Goal: Information Seeking & Learning: Learn about a topic

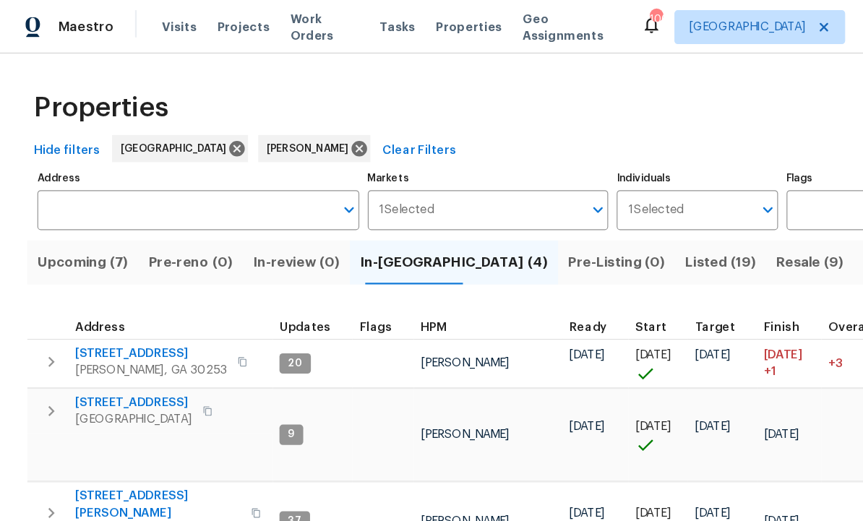
click at [660, 221] on span "Resale (9)" at bounding box center [688, 223] width 57 height 20
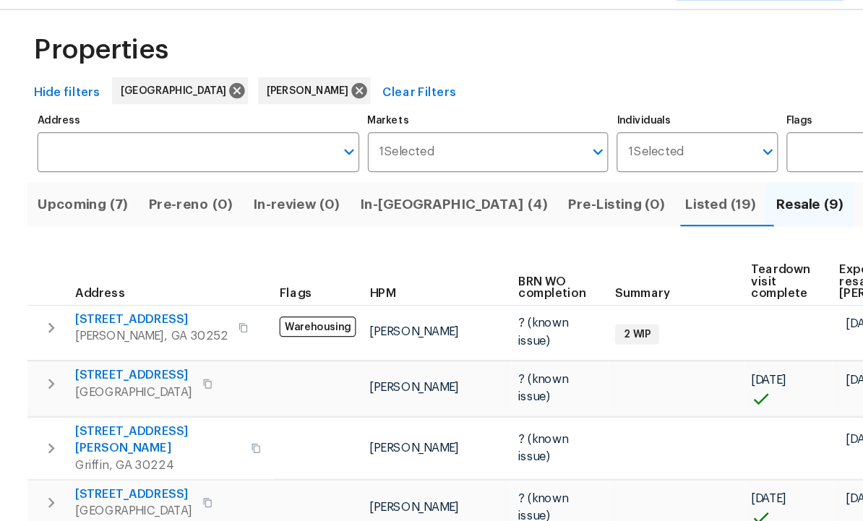
scroll to position [12, 0]
click at [583, 202] on span "Listed (19)" at bounding box center [613, 212] width 60 height 20
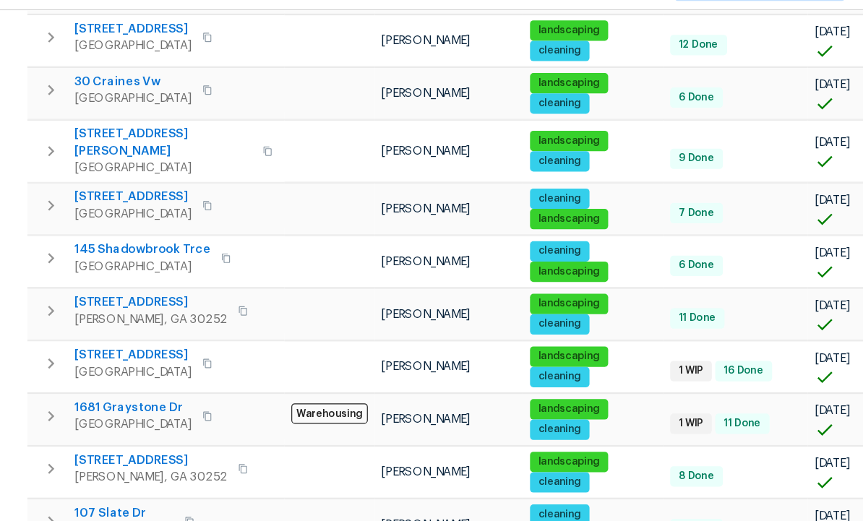
scroll to position [468, 0]
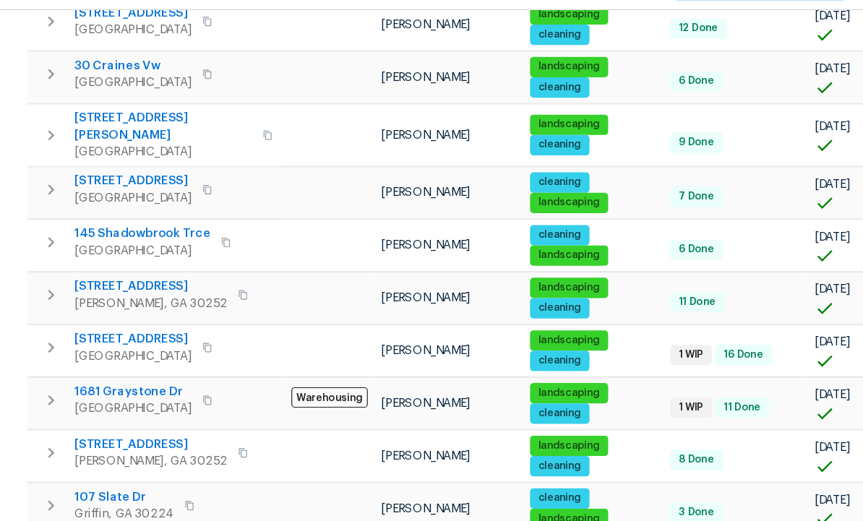
click at [111, 408] on span "132 Lynnview Ct" at bounding box center [129, 415] width 130 height 14
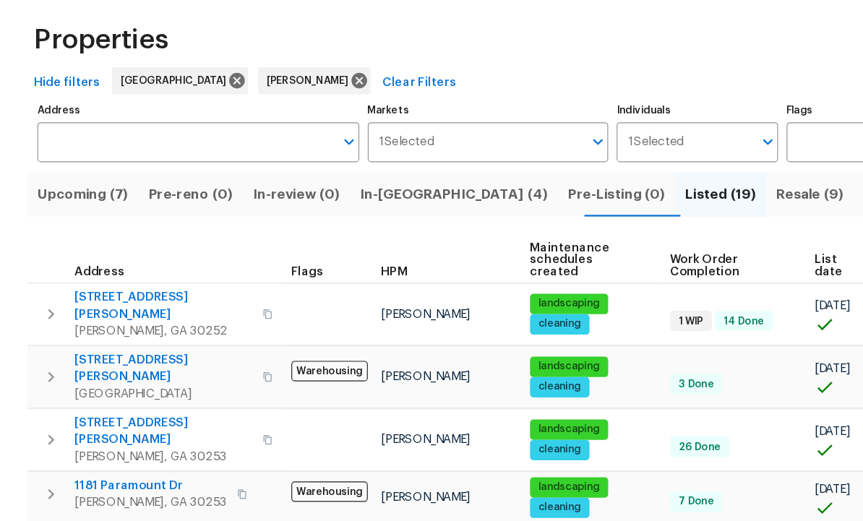
scroll to position [0, 0]
click at [82, 213] on span "Upcoming (7)" at bounding box center [70, 223] width 77 height 20
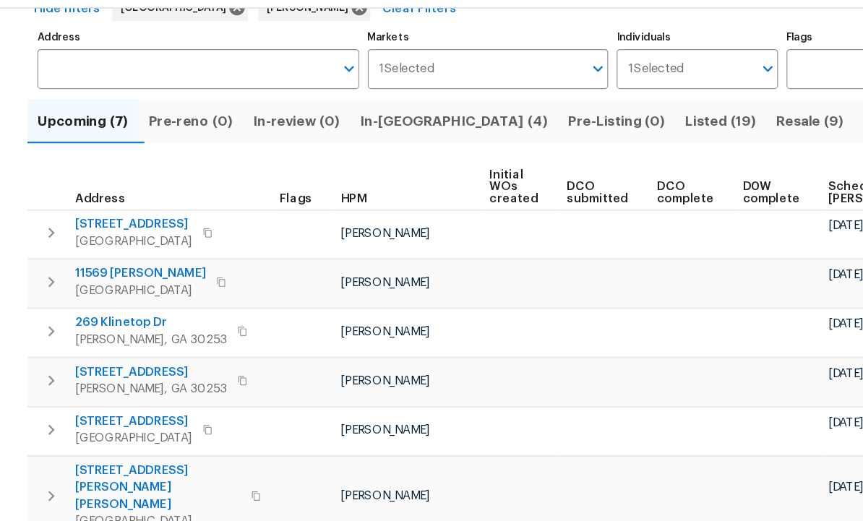
scroll to position [48, 0]
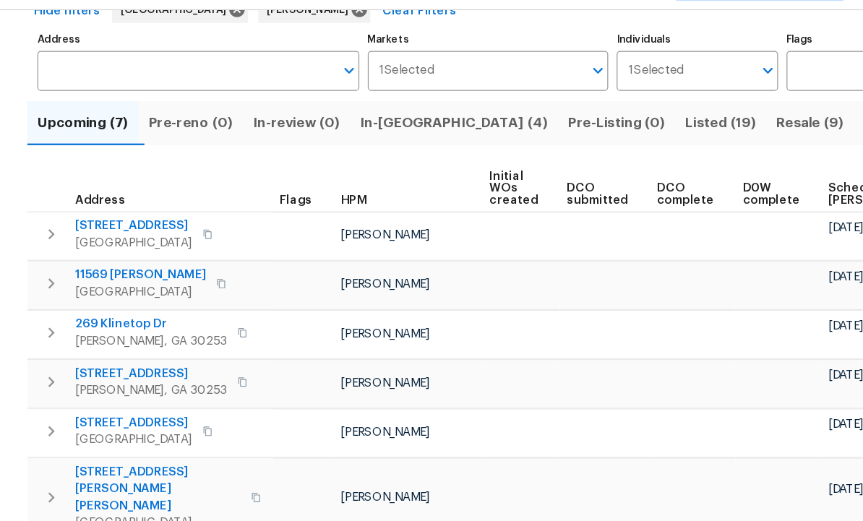
click at [125, 499] on span "446 Noblewood Dr" at bounding box center [129, 506] width 130 height 14
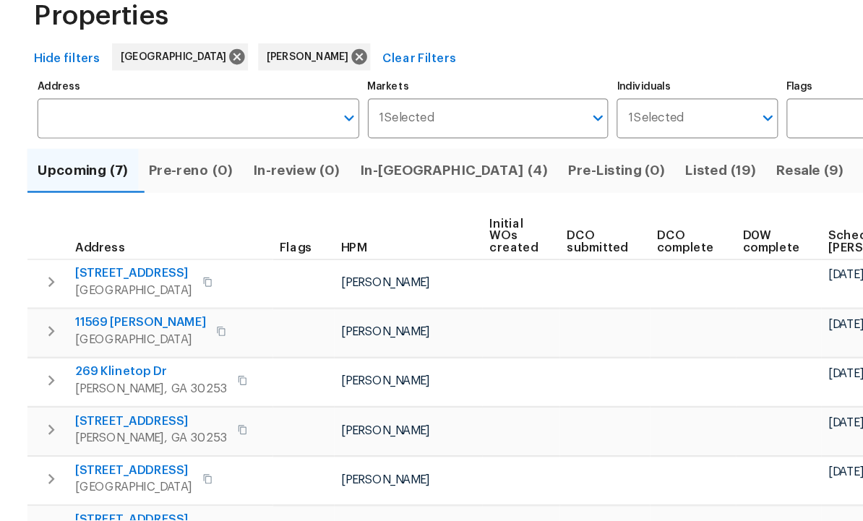
scroll to position [0, 0]
click at [583, 213] on span "Listed (19)" at bounding box center [613, 223] width 60 height 20
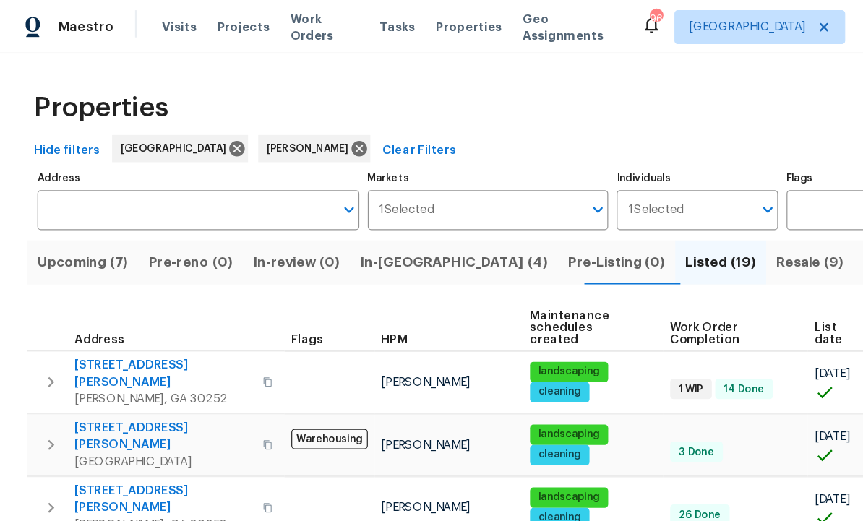
click at [660, 225] on span "Resale (9)" at bounding box center [688, 223] width 57 height 20
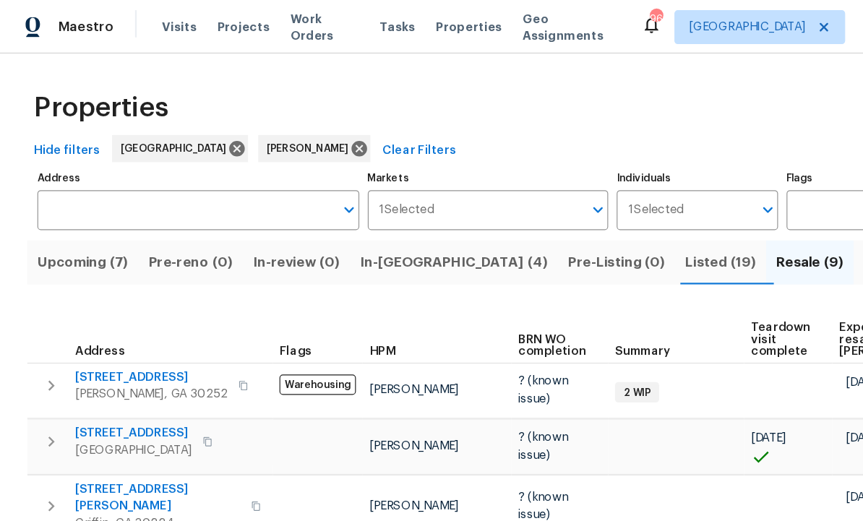
click at [494, 344] on td "? (known issue)" at bounding box center [476, 332] width 82 height 47
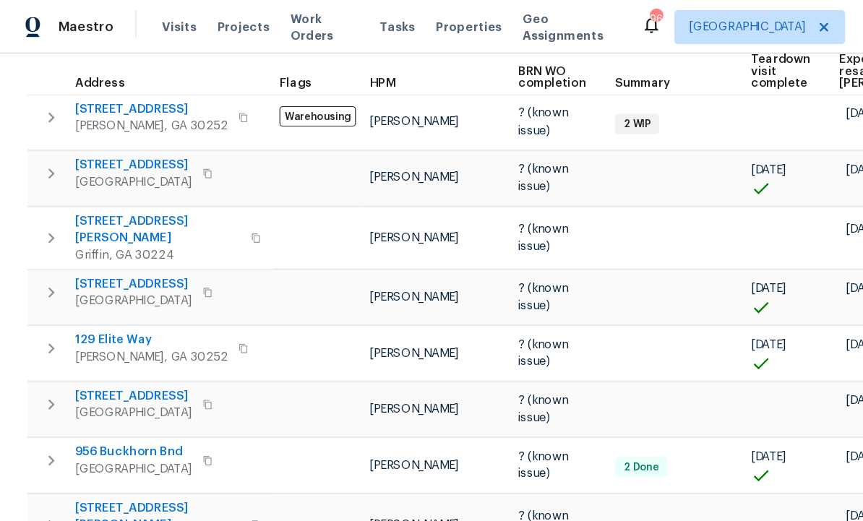
scroll to position [228, 0]
click at [138, 330] on span "230 Myrtle Grove Ln" at bounding box center [114, 337] width 100 height 14
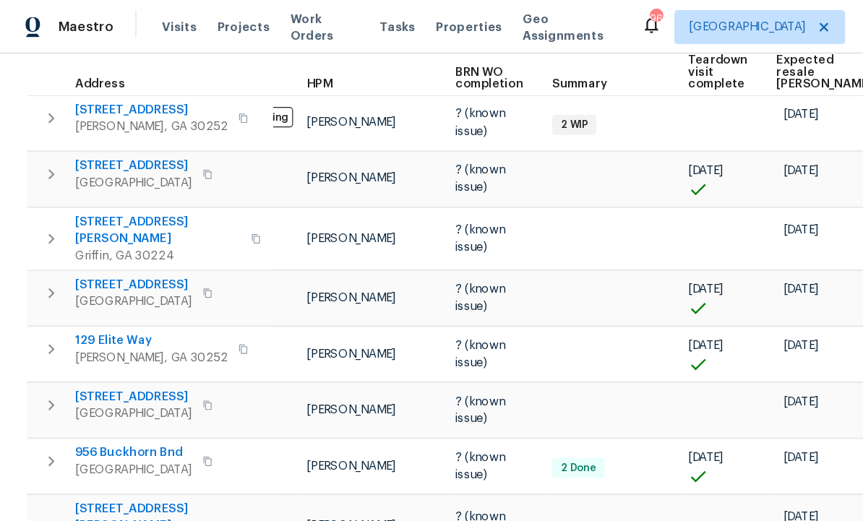
scroll to position [0, 53]
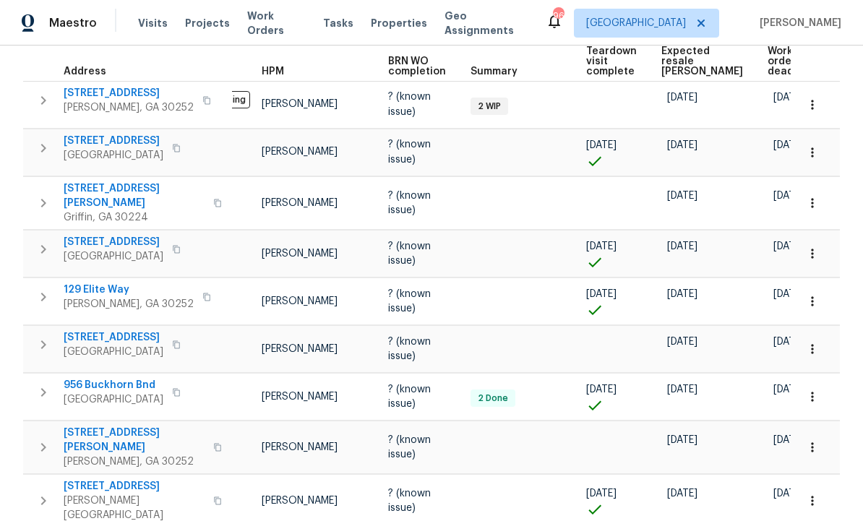
click at [822, 337] on button "button" at bounding box center [812, 349] width 32 height 32
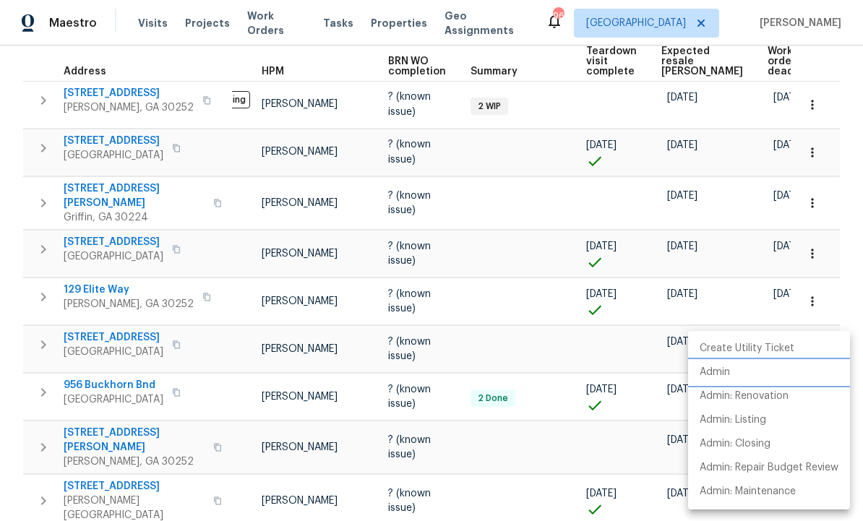
click at [754, 374] on li "Admin" at bounding box center [769, 373] width 162 height 24
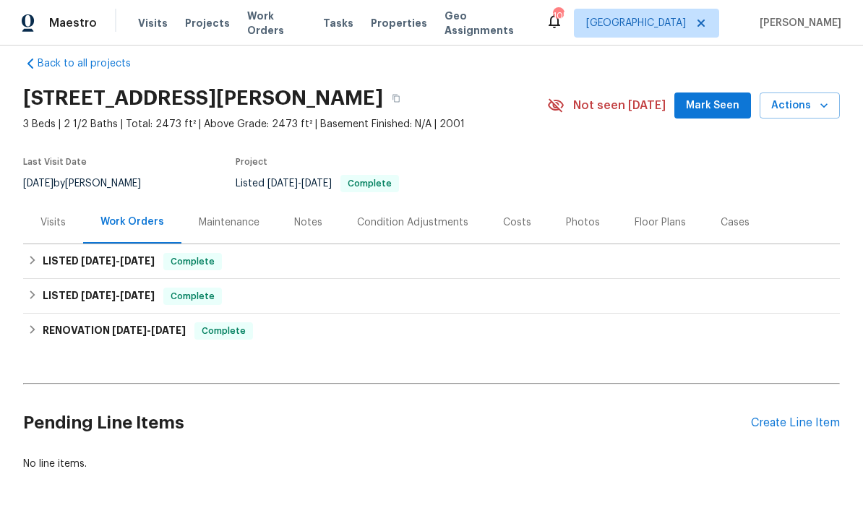
scroll to position [17, 0]
click at [54, 220] on div "Visits" at bounding box center [52, 223] width 25 height 14
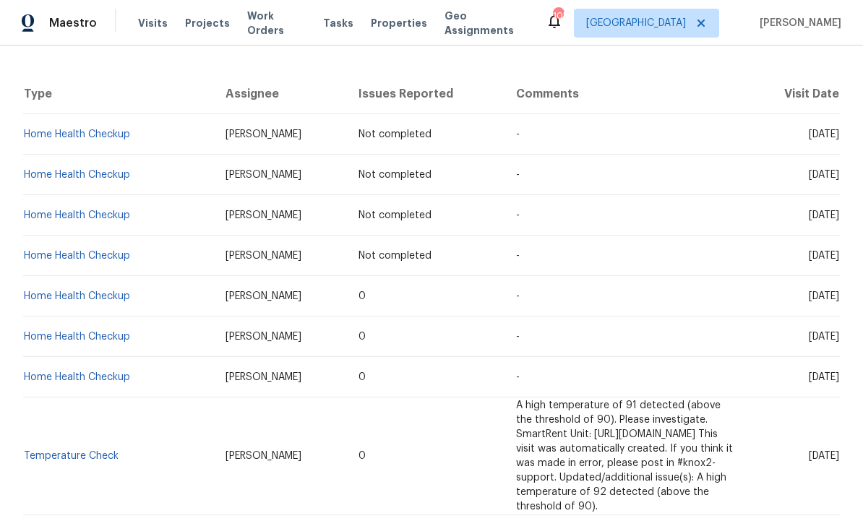
scroll to position [255, 0]
click at [663, 257] on td "-" at bounding box center [626, 256] width 245 height 40
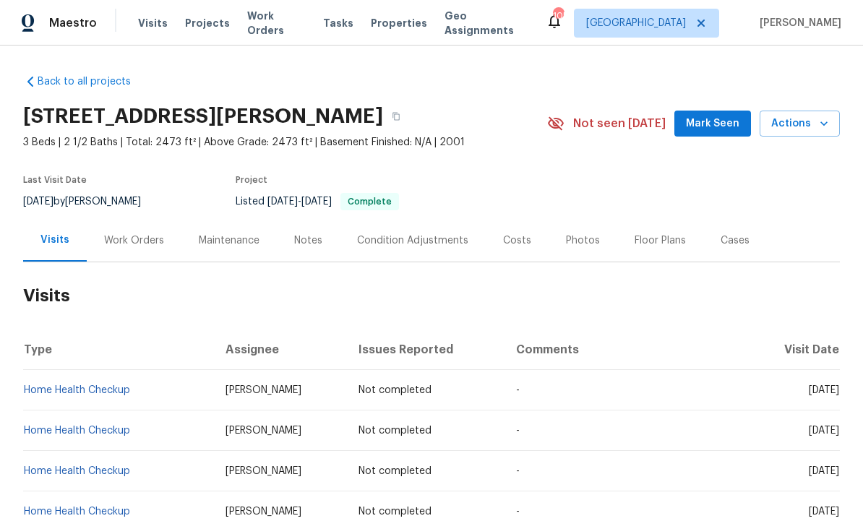
scroll to position [0, 0]
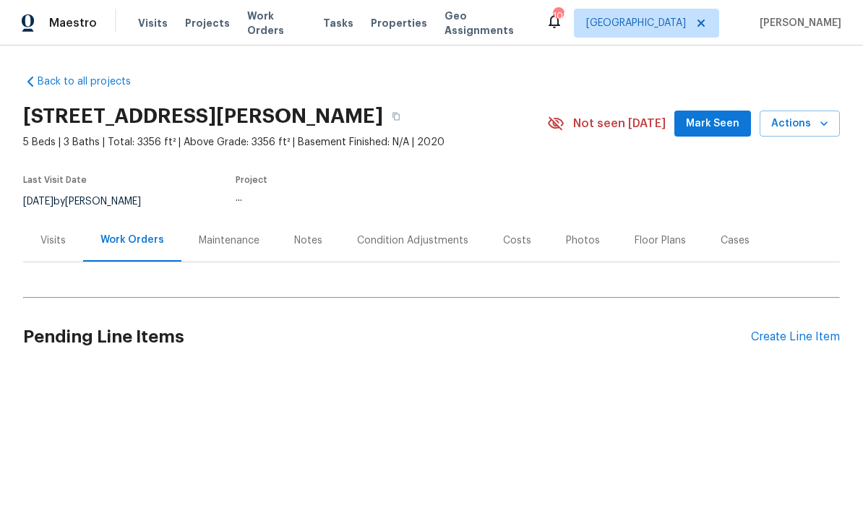
click at [304, 258] on div "Notes" at bounding box center [308, 240] width 63 height 43
